Goal: Use online tool/utility: Utilize a website feature to perform a specific function

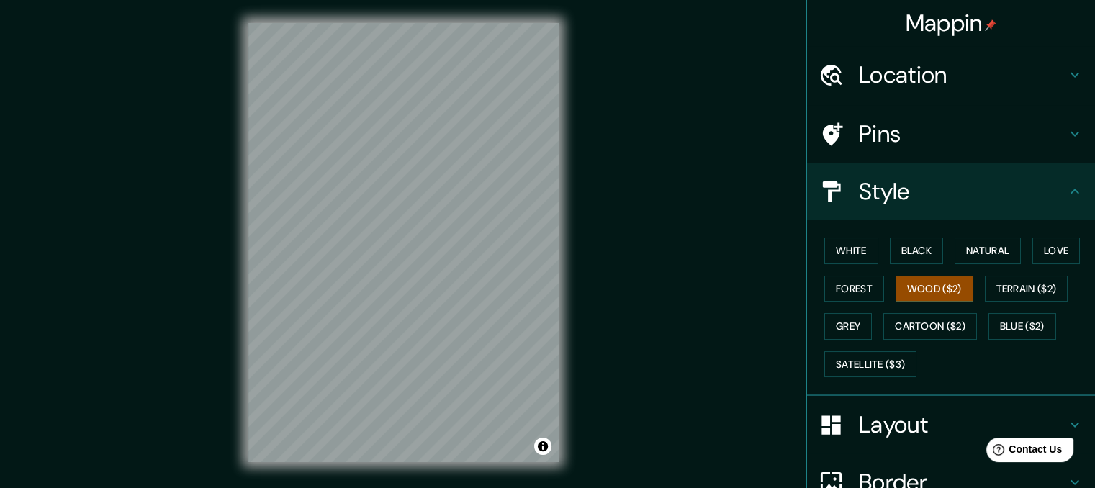
scroll to position [29, 0]
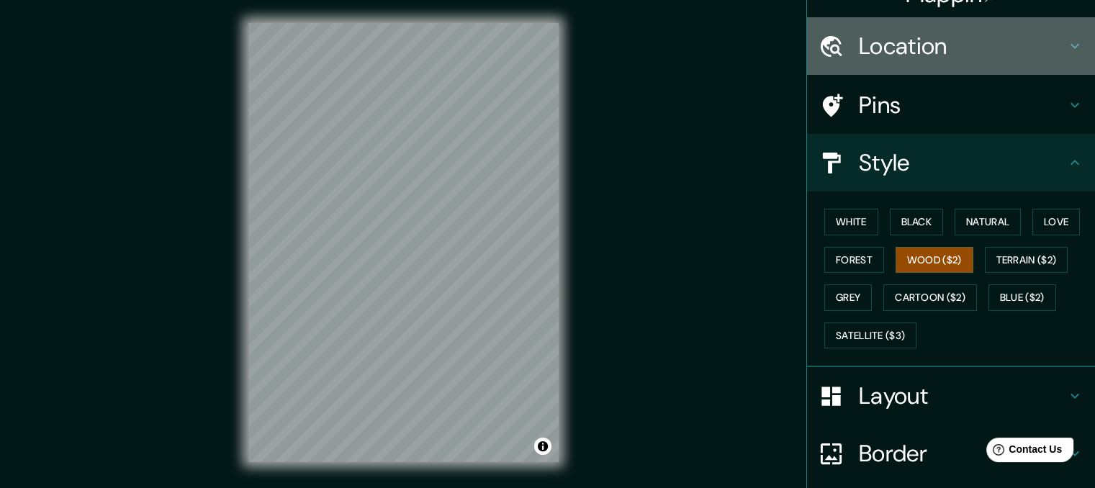
click at [1073, 49] on div "Location" at bounding box center [951, 46] width 288 height 58
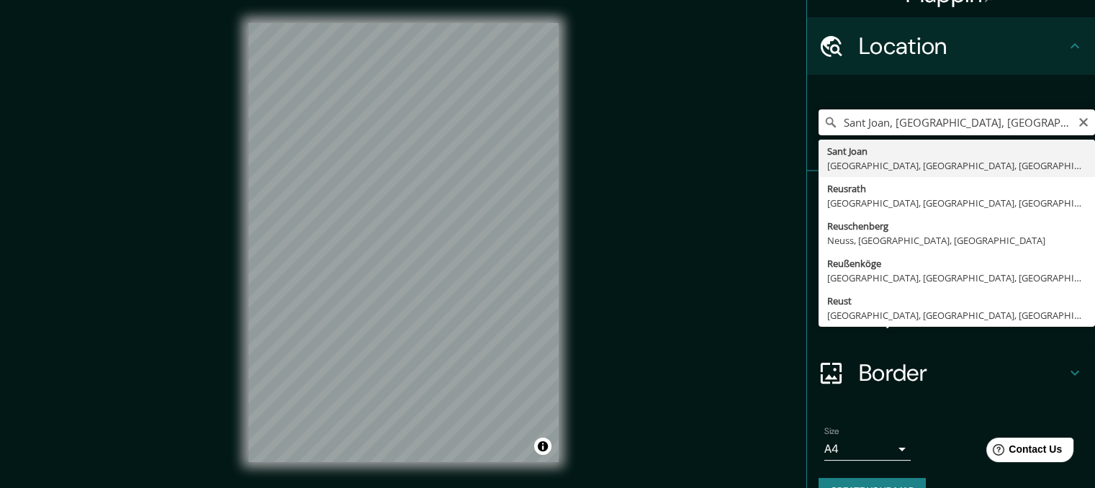
click at [1051, 122] on input "Sant Joan, [GEOGRAPHIC_DATA], [GEOGRAPHIC_DATA], [GEOGRAPHIC_DATA]" at bounding box center [956, 122] width 276 height 26
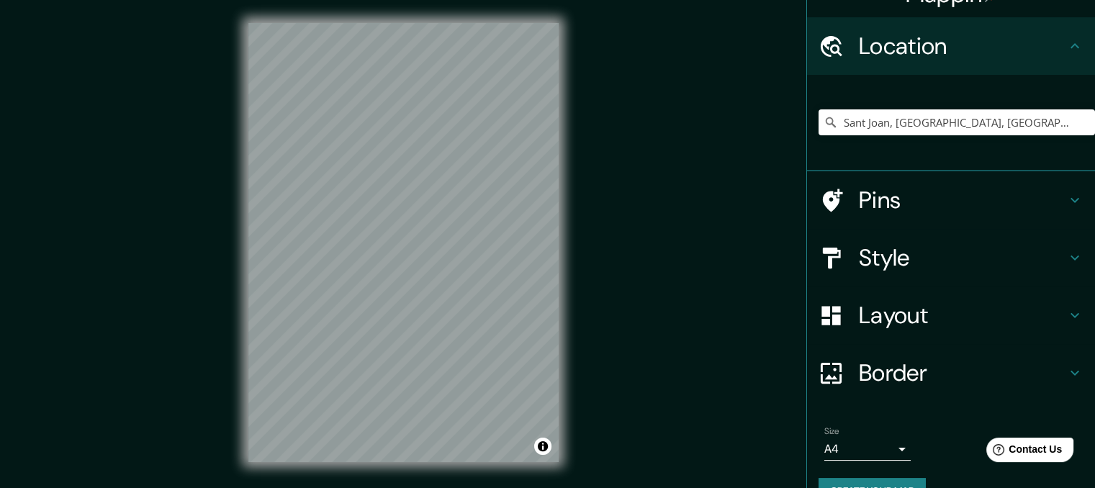
click at [959, 310] on h4 "Layout" at bounding box center [962, 315] width 207 height 29
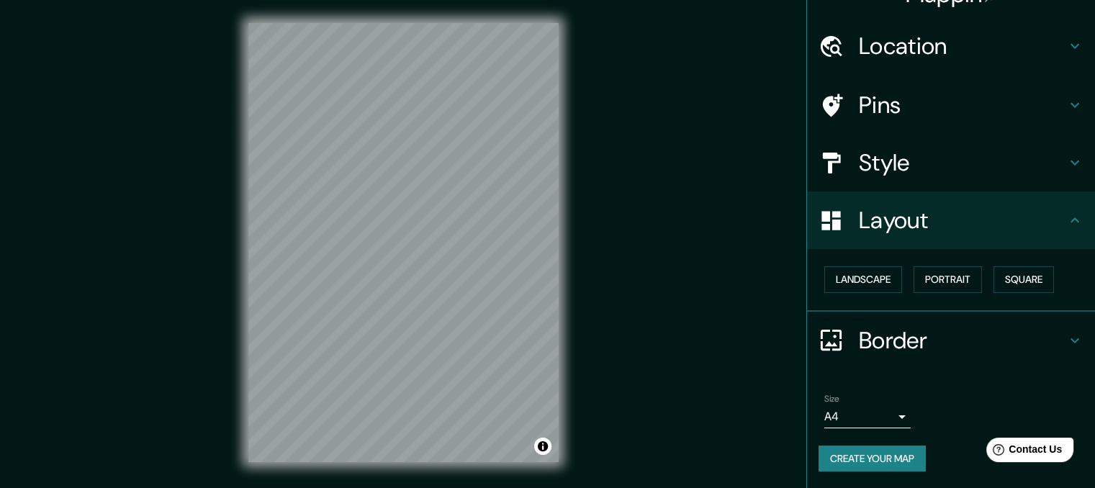
click at [959, 191] on div "Layout" at bounding box center [951, 220] width 288 height 58
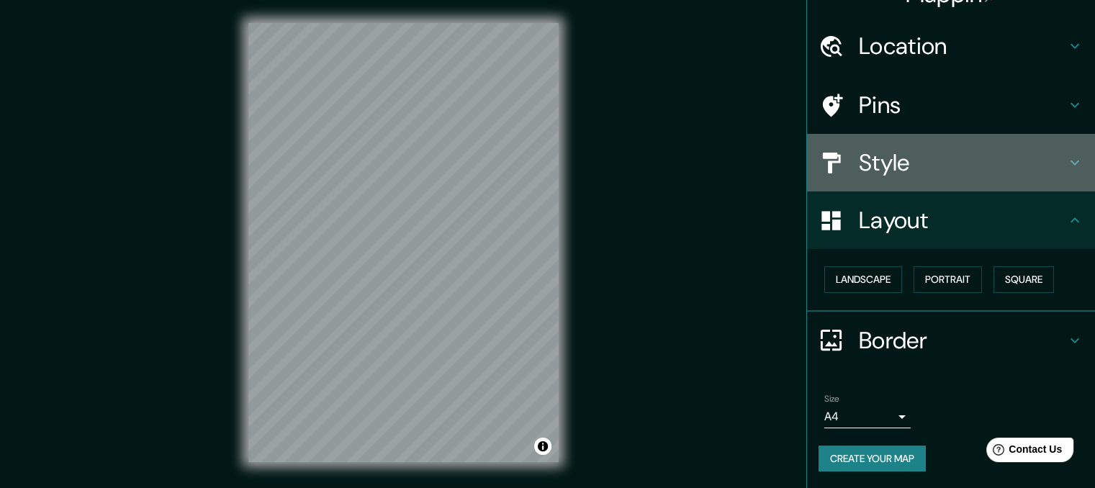
click at [956, 173] on h4 "Style" at bounding box center [962, 162] width 207 height 29
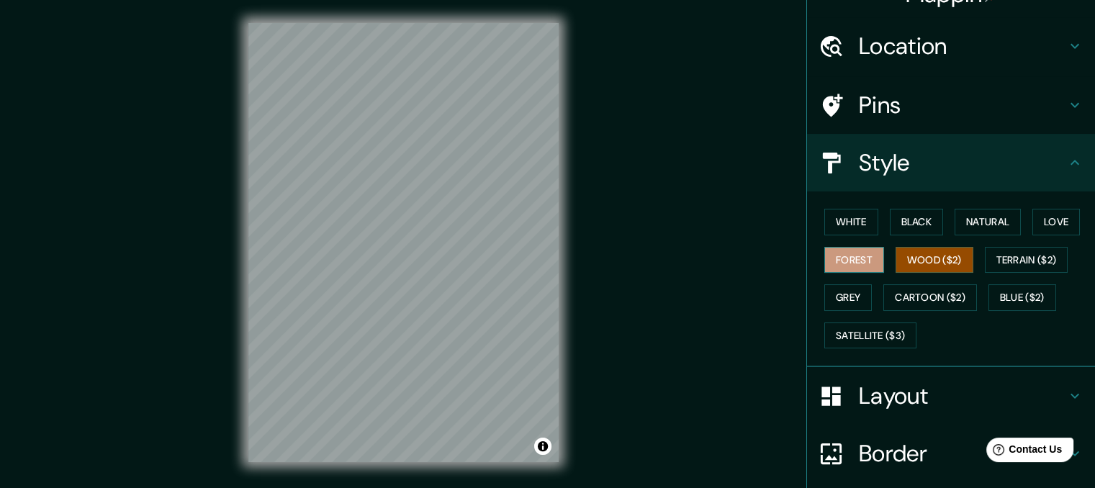
click at [843, 261] on button "Forest" at bounding box center [854, 260] width 60 height 27
click at [909, 217] on button "Black" at bounding box center [917, 222] width 54 height 27
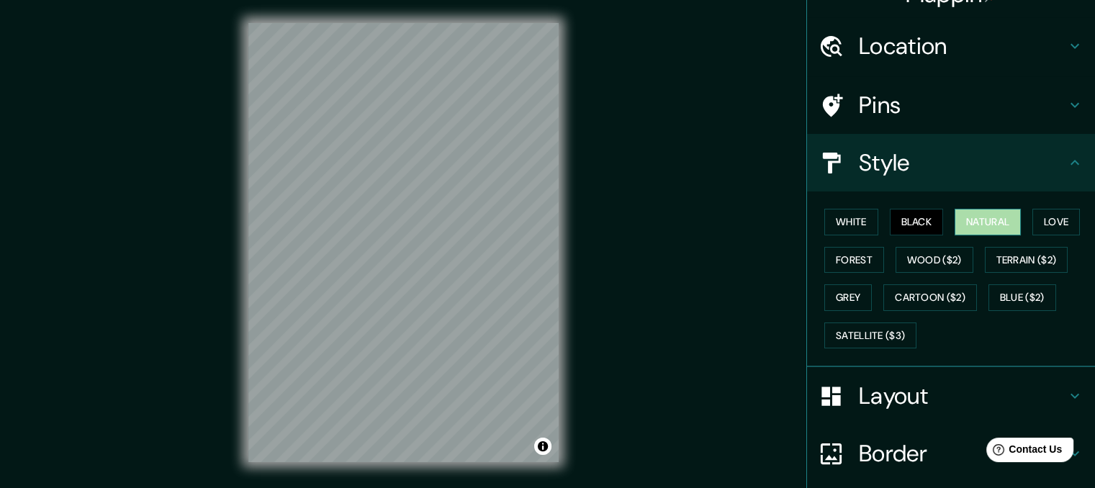
click at [972, 214] on button "Natural" at bounding box center [987, 222] width 66 height 27
click at [1034, 226] on button "Love" at bounding box center [1056, 222] width 48 height 27
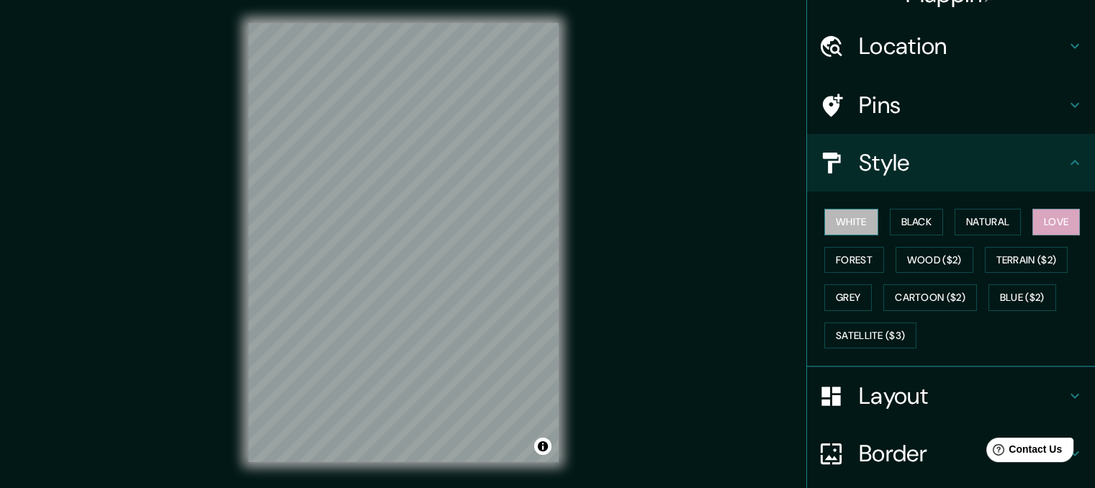
click at [852, 210] on button "White" at bounding box center [851, 222] width 54 height 27
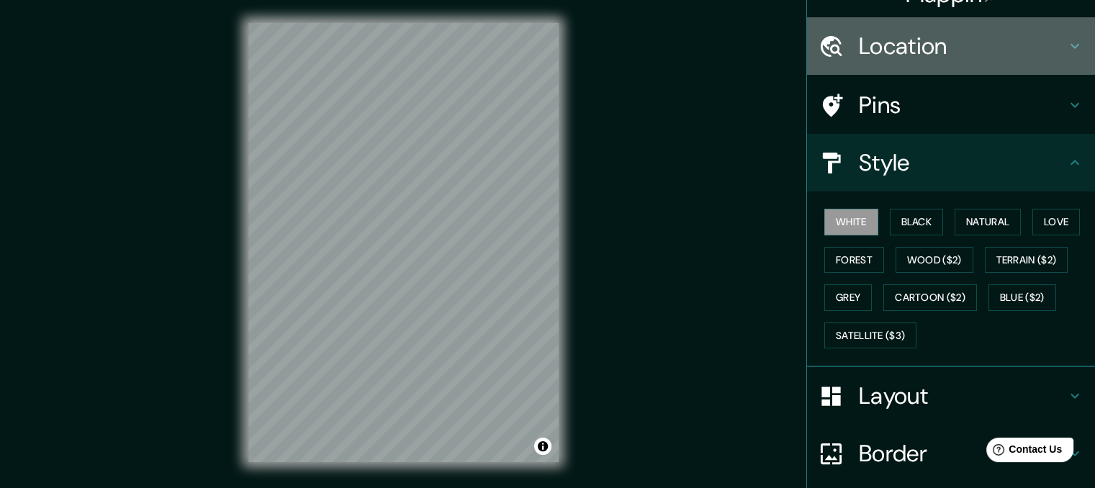
click at [949, 47] on h4 "Location" at bounding box center [962, 46] width 207 height 29
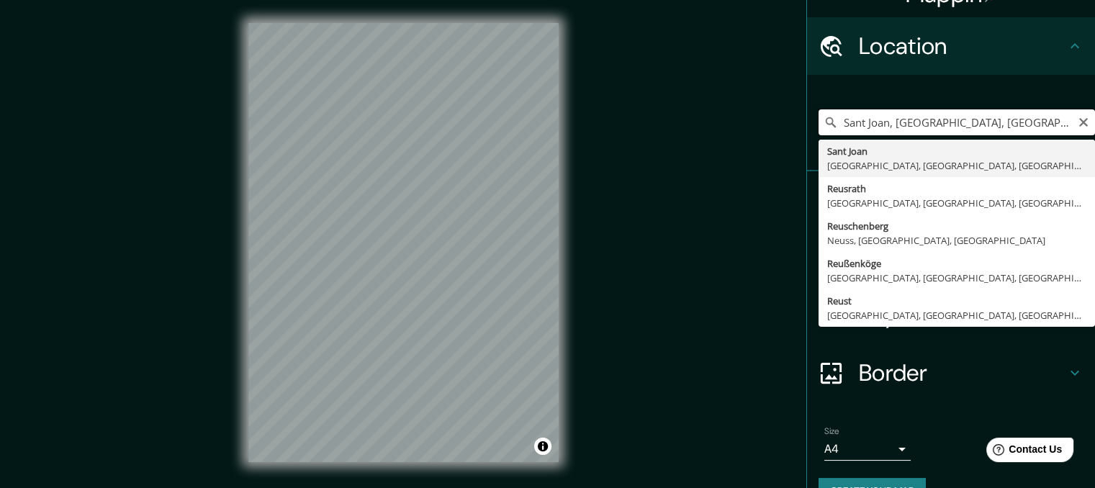
click at [934, 122] on input "Sant Joan, [GEOGRAPHIC_DATA], [GEOGRAPHIC_DATA], [GEOGRAPHIC_DATA]" at bounding box center [956, 122] width 276 height 26
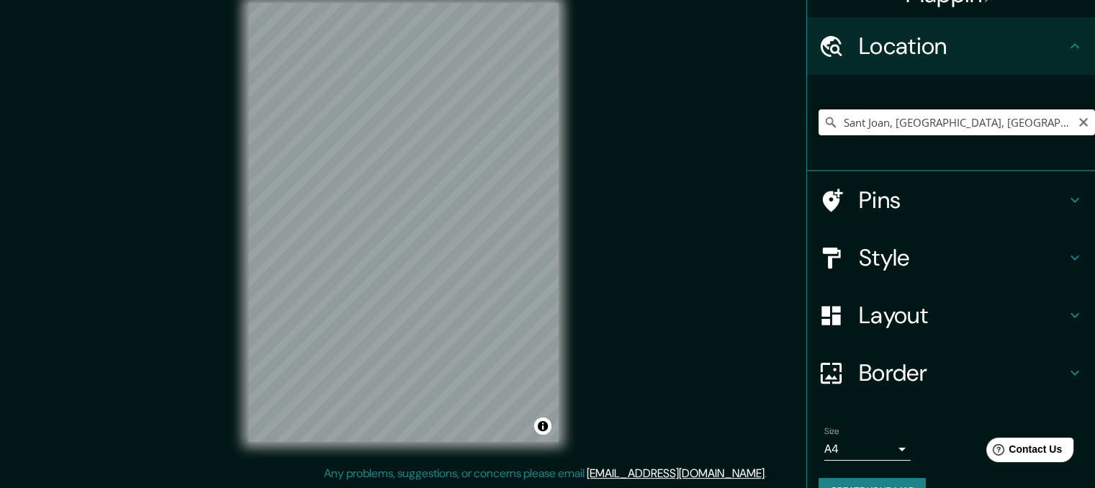
scroll to position [0, 14]
drag, startPoint x: 832, startPoint y: 125, endPoint x: 1105, endPoint y: 126, distance: 272.8
click at [1094, 126] on html "Mappin Location [GEOGRAPHIC_DATA], [GEOGRAPHIC_DATA], [GEOGRAPHIC_DATA], [GEOGR…" at bounding box center [547, 224] width 1095 height 488
click at [1078, 114] on button "Clear" at bounding box center [1084, 121] width 12 height 14
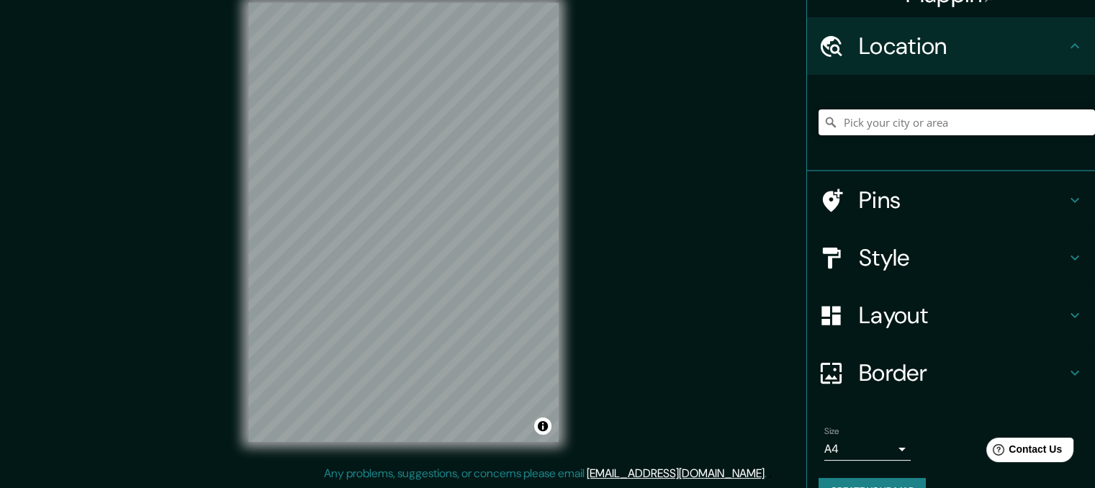
paste input "Sant Joan, [GEOGRAPHIC_DATA], [GEOGRAPHIC_DATA], [GEOGRAPHIC_DATA]"
type input "Sant Joan, [GEOGRAPHIC_DATA], [GEOGRAPHIC_DATA], [GEOGRAPHIC_DATA]"
